Goal: Task Accomplishment & Management: Complete application form

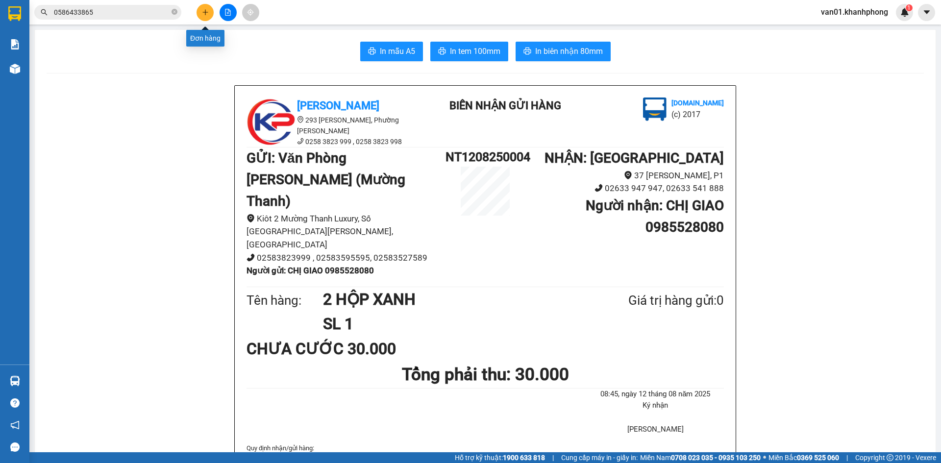
click at [206, 12] on icon "plus" at bounding box center [204, 12] width 5 height 0
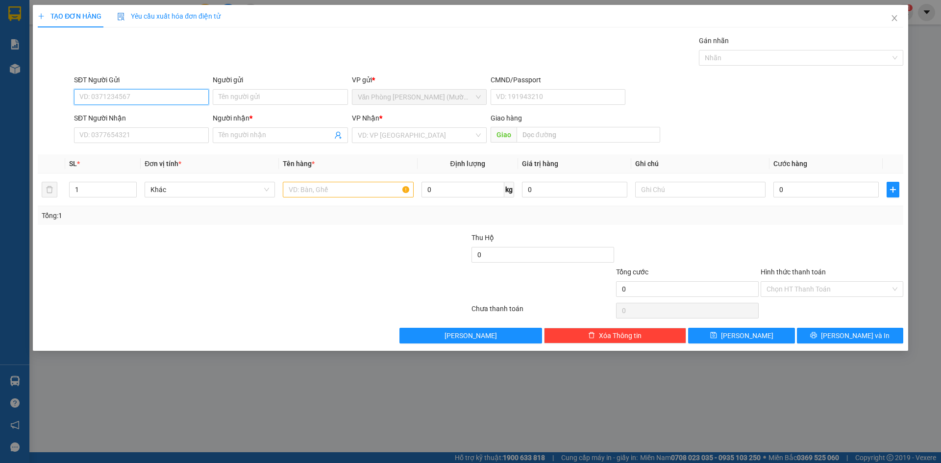
click at [167, 98] on input "SĐT Người Gửi" at bounding box center [141, 97] width 135 height 16
type input "0365553328"
click at [161, 121] on div "0365553328 - VŨ" at bounding box center [141, 116] width 123 height 11
type input "VŨ"
type input "0365553328"
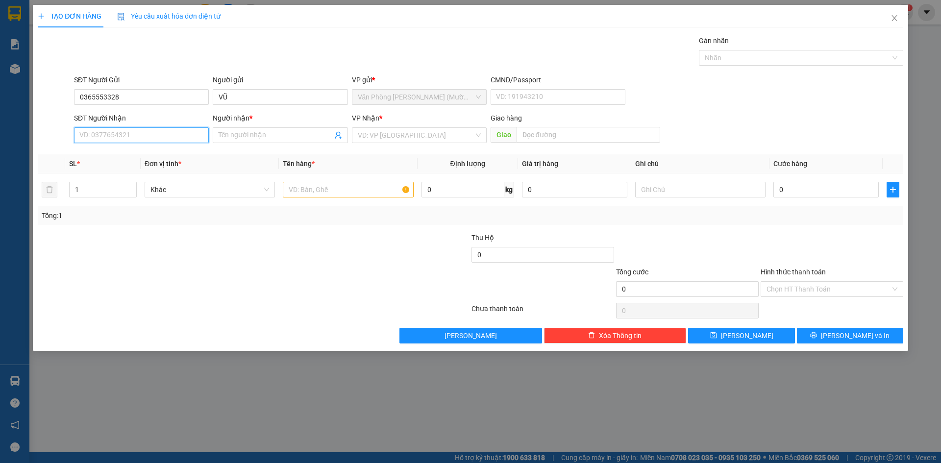
click at [151, 137] on input "SĐT Người Nhận" at bounding box center [141, 135] width 135 height 16
click at [145, 170] on div "0913620202 - ANH KỲ" at bounding box center [141, 170] width 123 height 11
type input "0913620202"
type input "ANH KỲ"
click at [351, 191] on input "text" at bounding box center [348, 190] width 130 height 16
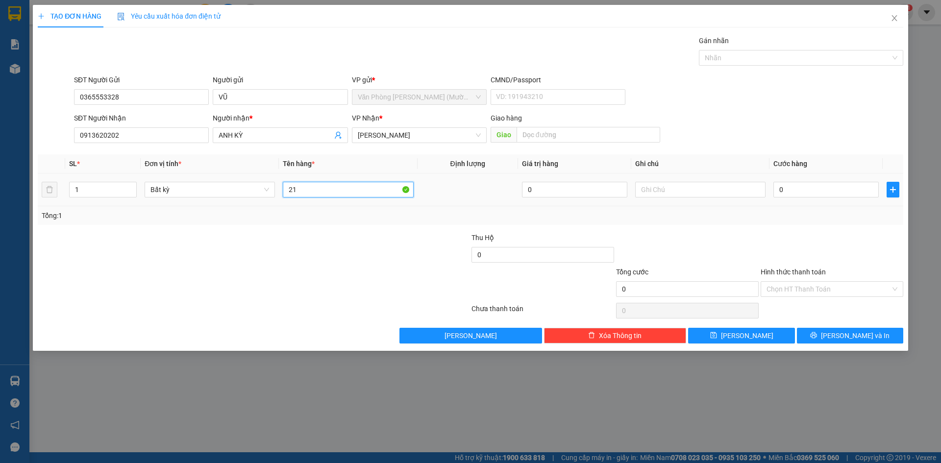
type input "2"
type input "1T"
click at [790, 190] on input "0" at bounding box center [825, 190] width 105 height 16
type input "3"
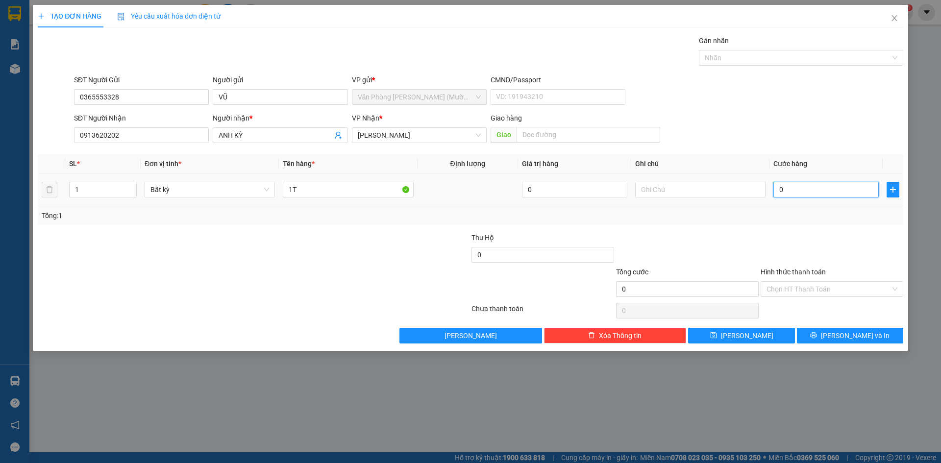
type input "3"
type input "30"
type input "30.000"
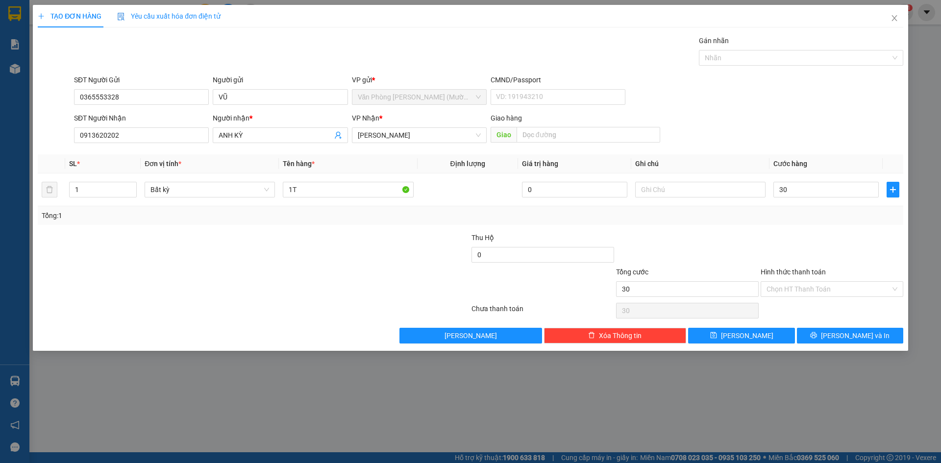
type input "30.000"
click at [801, 241] on div at bounding box center [831, 249] width 145 height 34
click at [787, 294] on input "Hình thức thanh toán" at bounding box center [828, 289] width 124 height 15
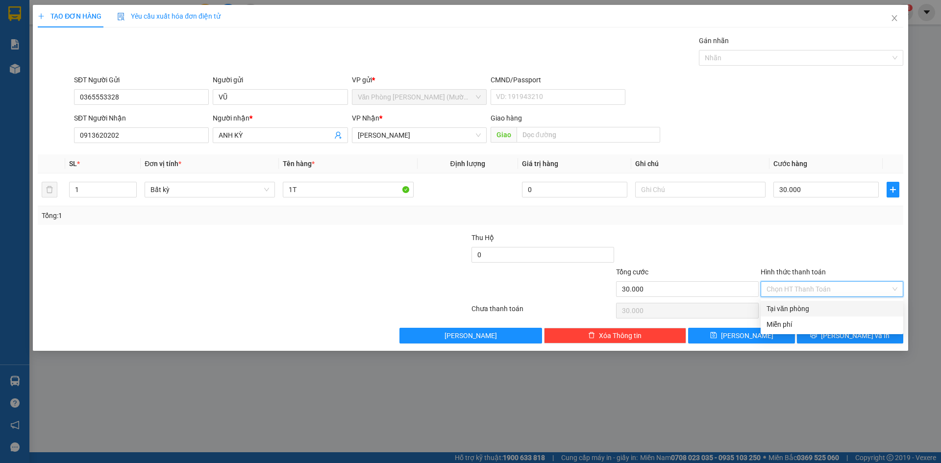
click at [798, 310] on div "Tại văn phòng" at bounding box center [831, 308] width 131 height 11
type input "0"
click at [817, 332] on icon "printer" at bounding box center [813, 335] width 7 height 7
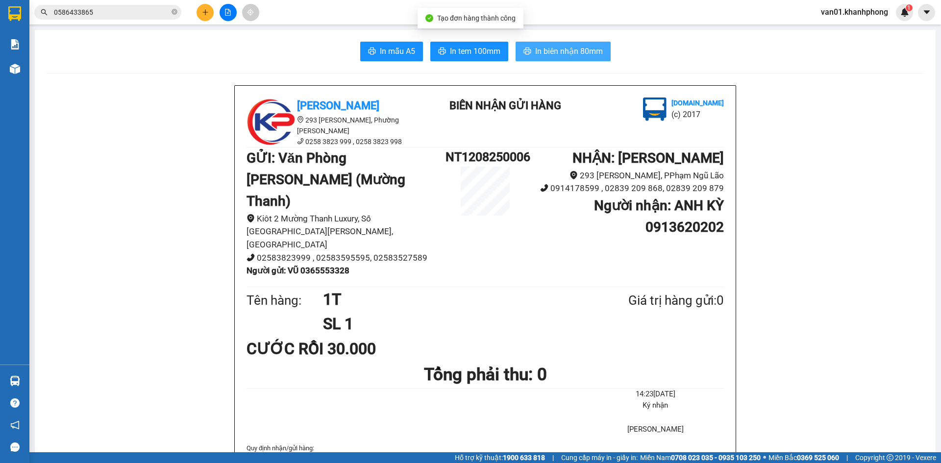
click at [567, 50] on span "In biên nhận 80mm" at bounding box center [569, 51] width 68 height 12
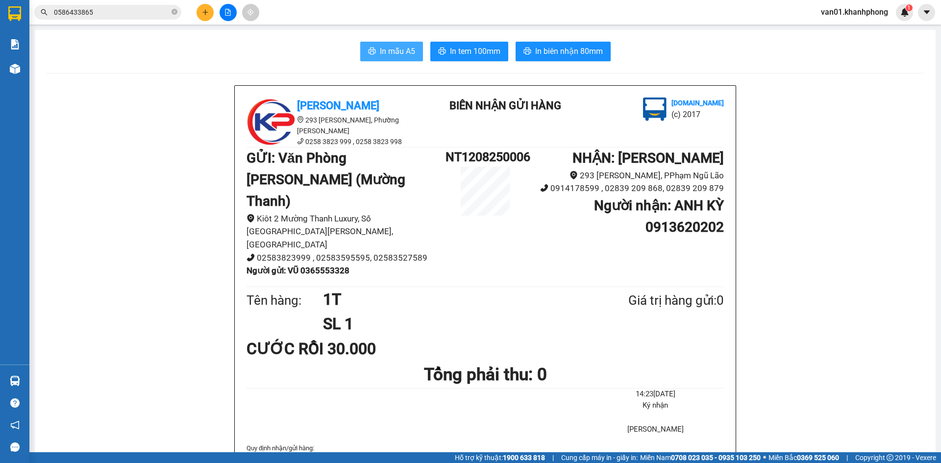
click at [405, 55] on span "In mẫu A5" at bounding box center [397, 51] width 35 height 12
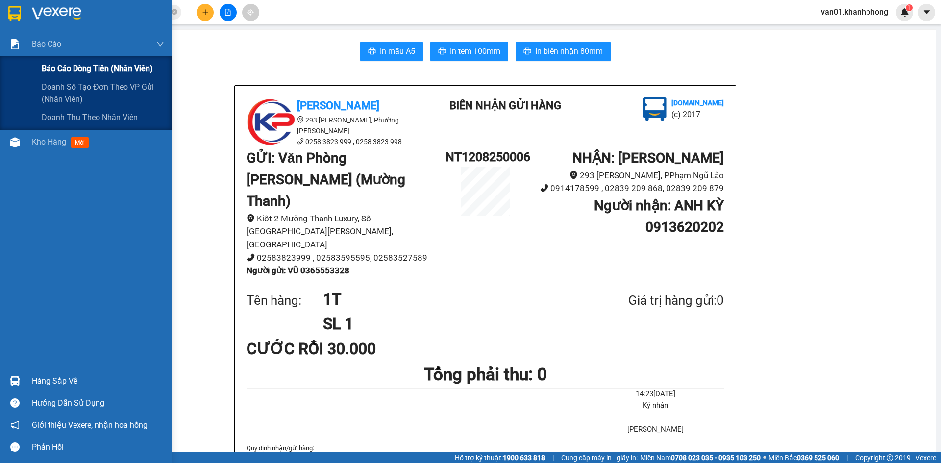
click at [57, 66] on span "Báo cáo dòng tiền (nhân viên)" at bounding box center [97, 68] width 111 height 12
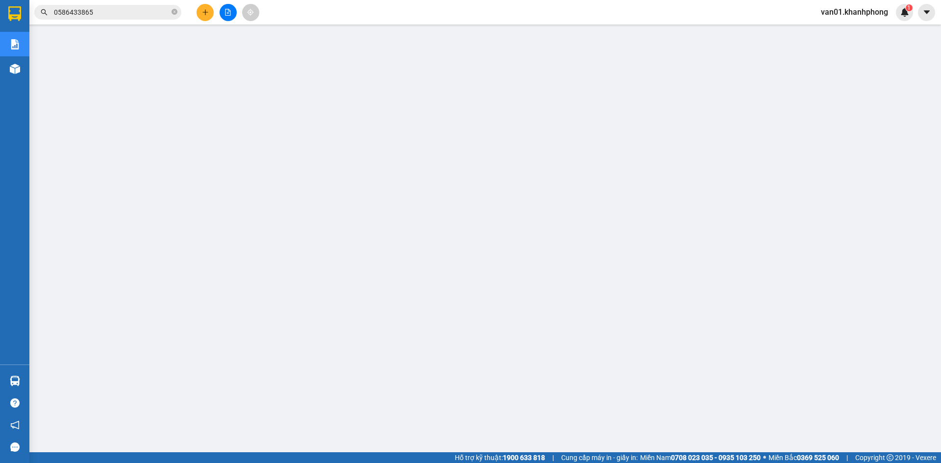
click at [857, 15] on span "van01.khanhphong" at bounding box center [854, 12] width 83 height 12
click at [835, 30] on span "Đăng xuất" at bounding box center [859, 30] width 62 height 11
